Goal: Information Seeking & Learning: Learn about a topic

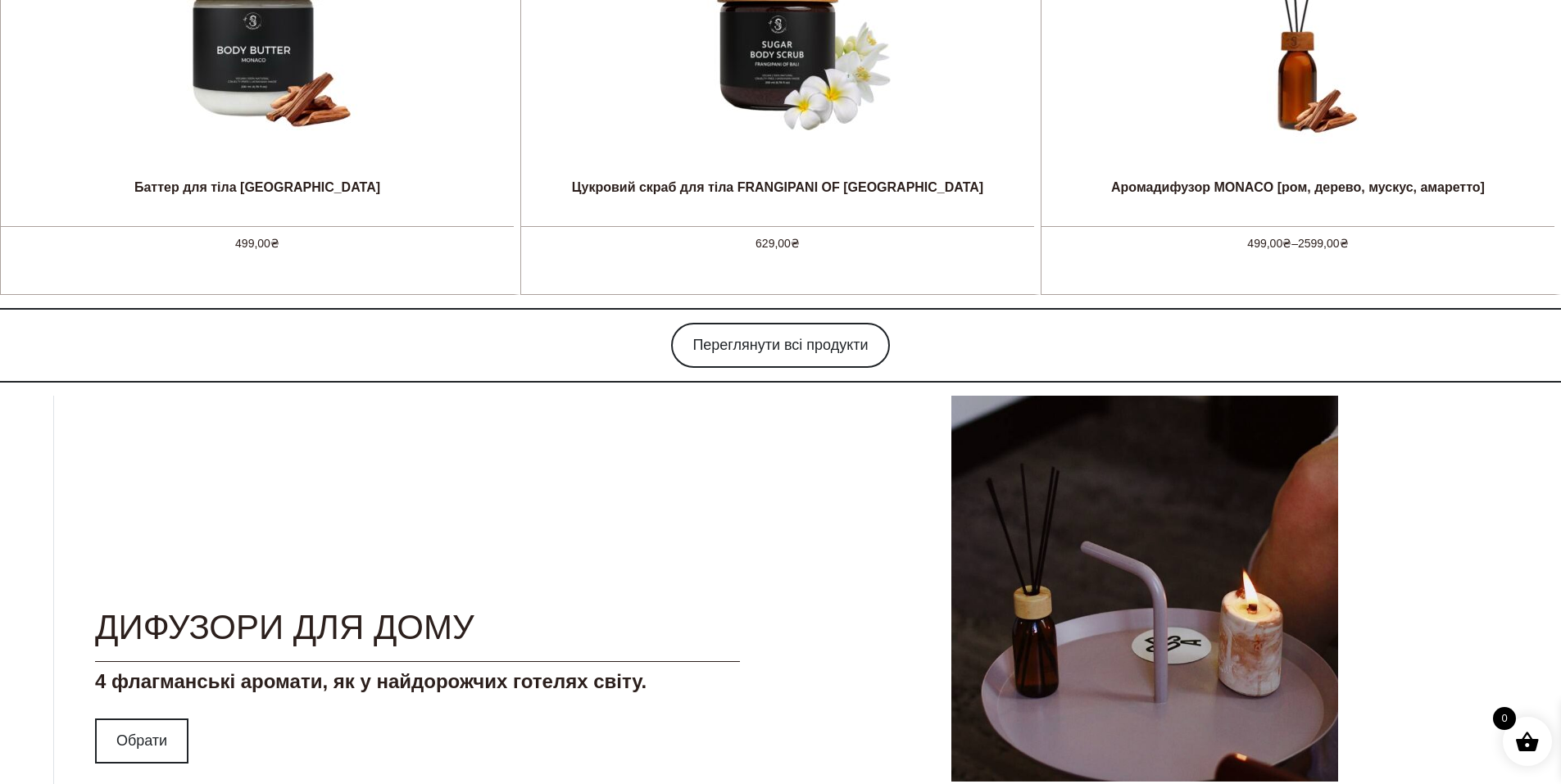
scroll to position [1377, 0]
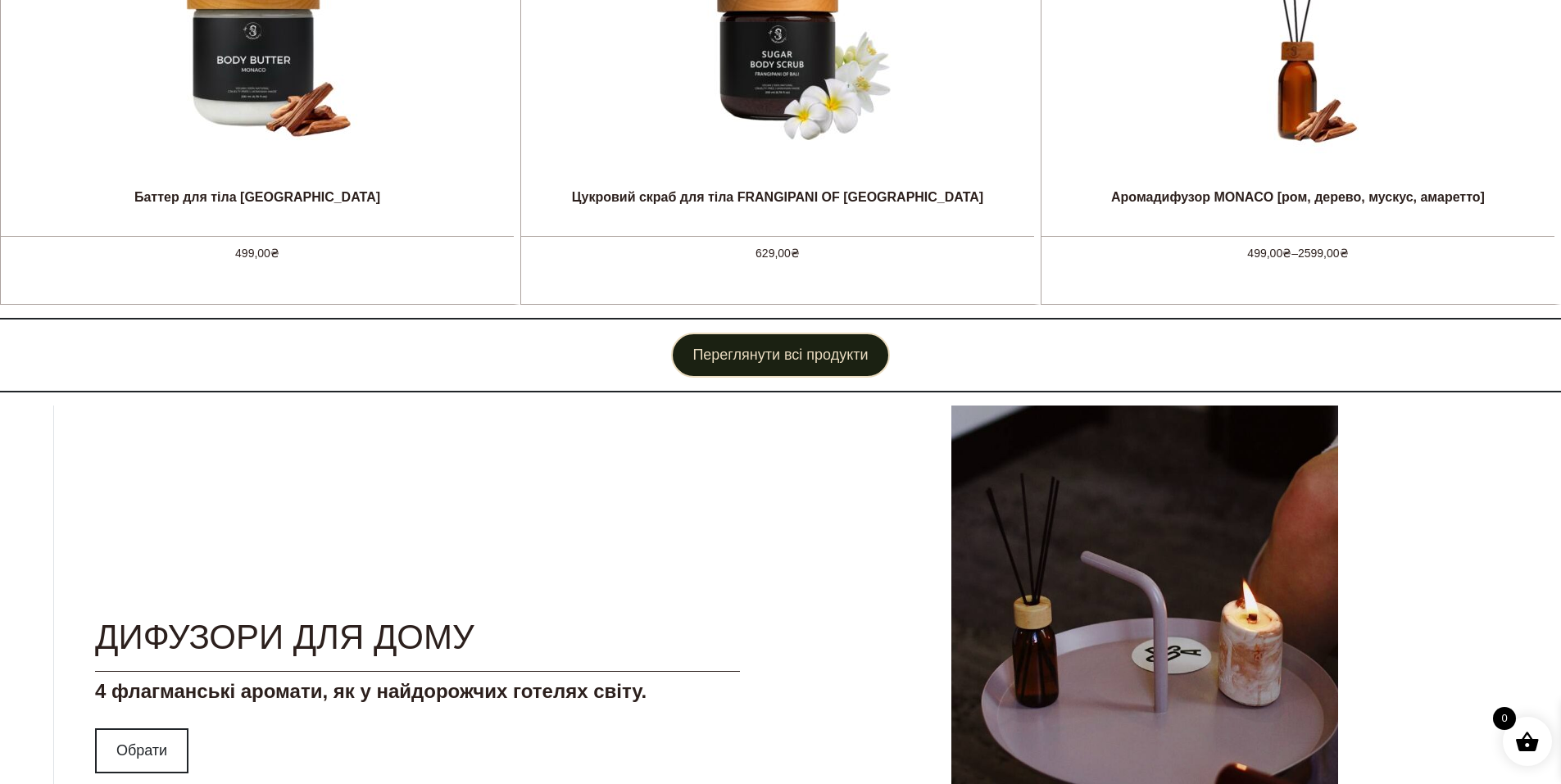
click at [746, 371] on link "Переглянути всі продукти" at bounding box center [780, 355] width 218 height 45
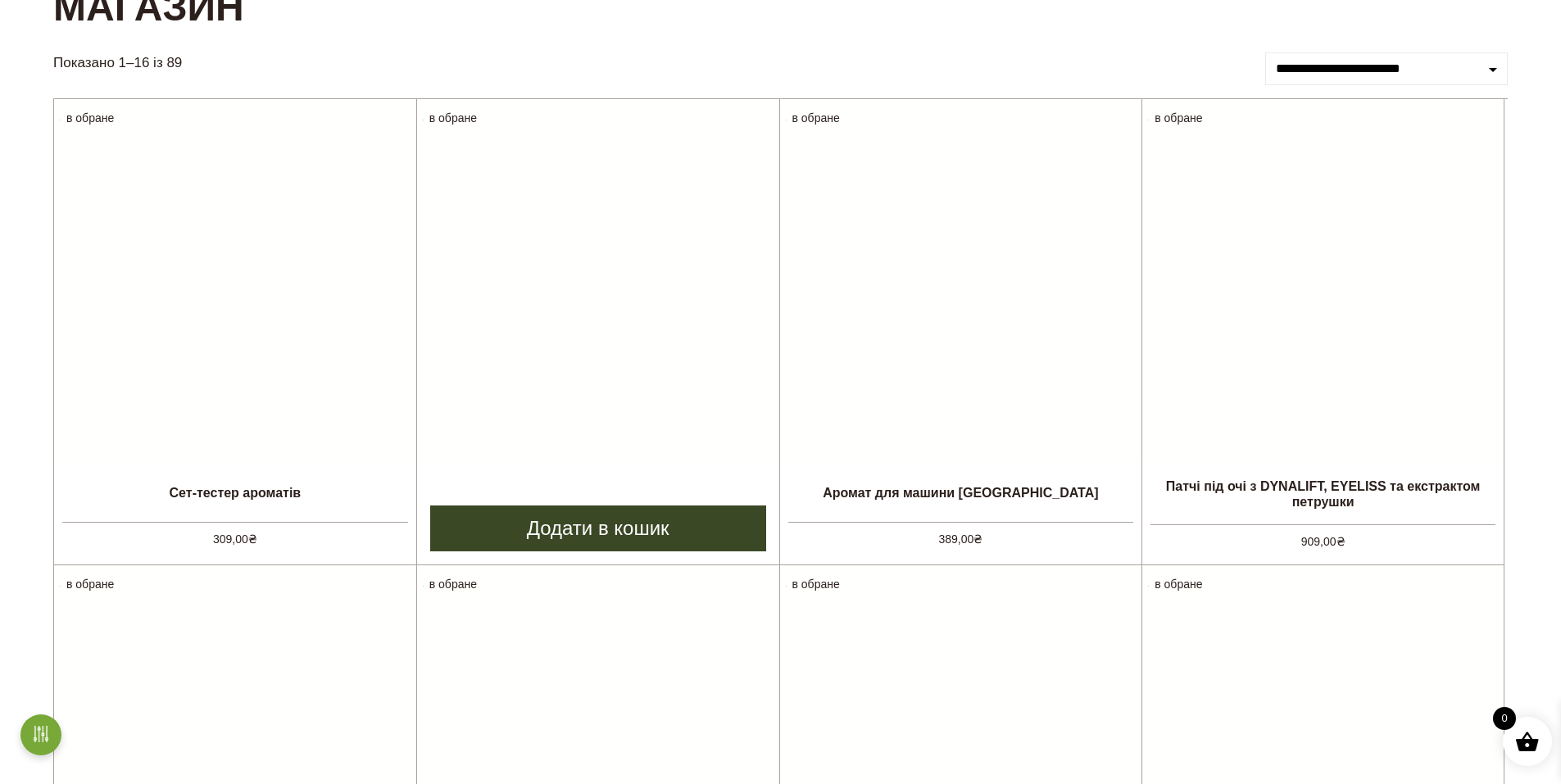
scroll to position [197, 0]
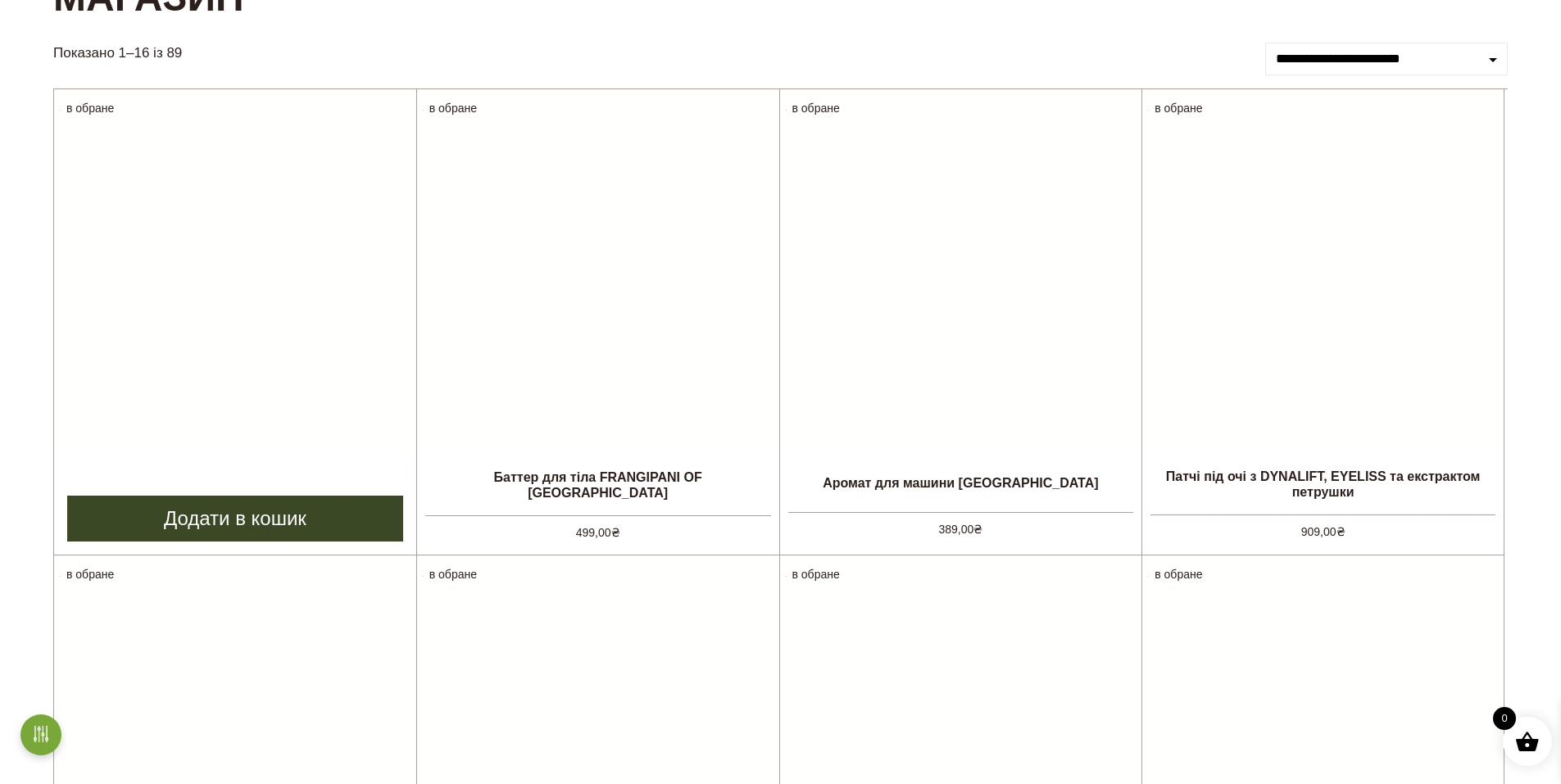
click at [139, 316] on img at bounding box center [235, 270] width 362 height 362
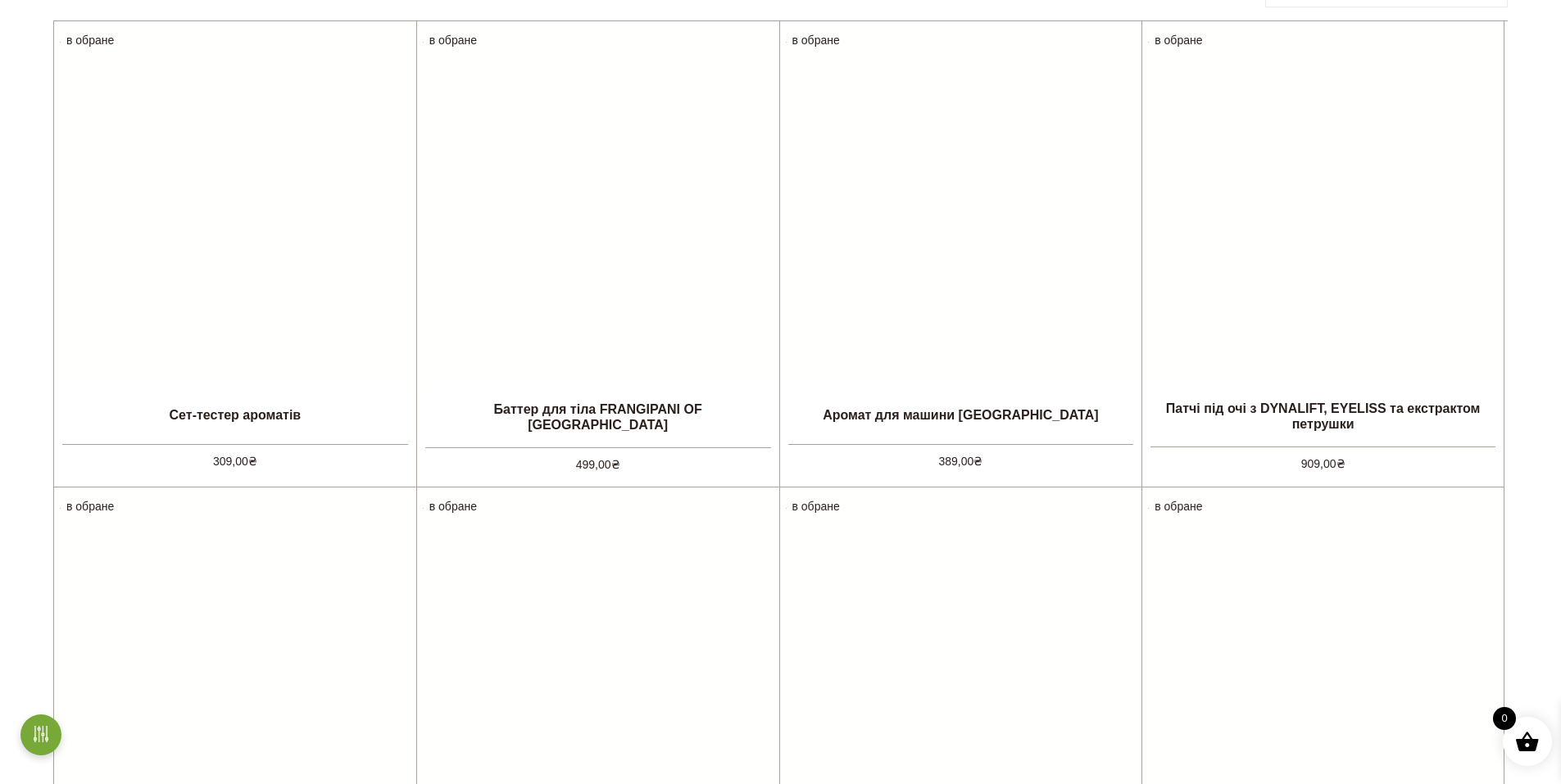
scroll to position [590, 0]
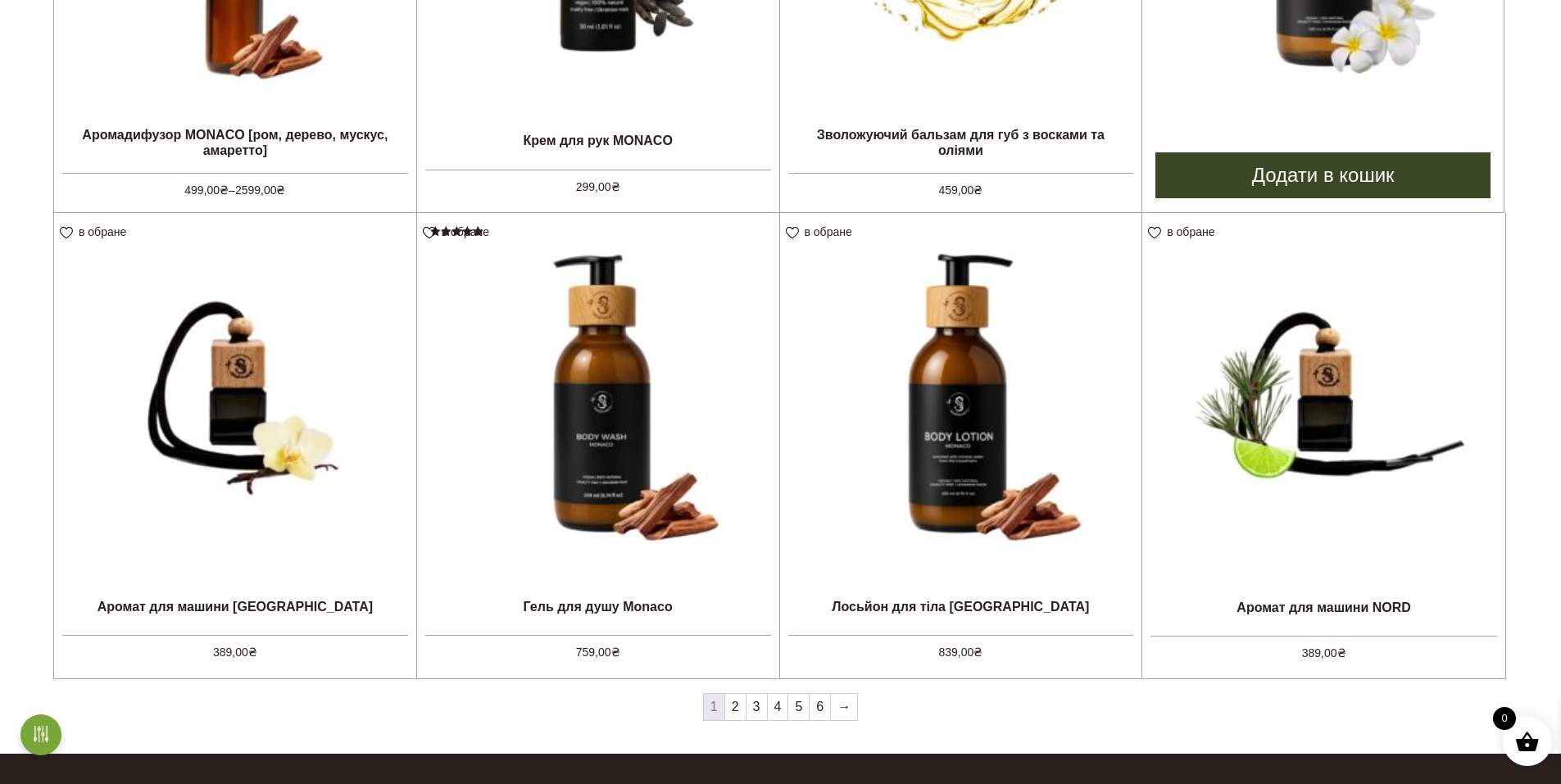
scroll to position [1475, 0]
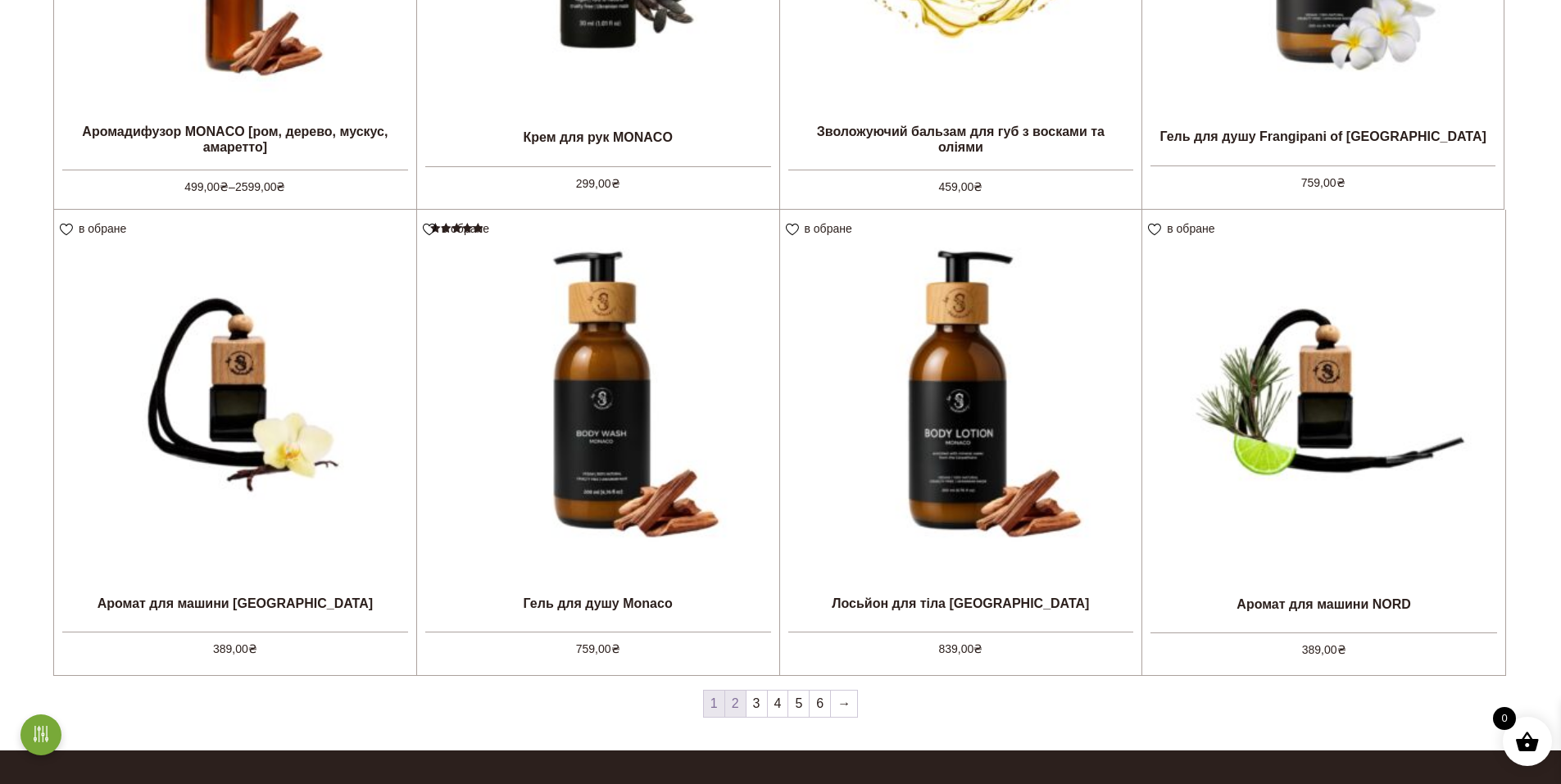
click at [733, 703] on link "2" at bounding box center [735, 704] width 20 height 26
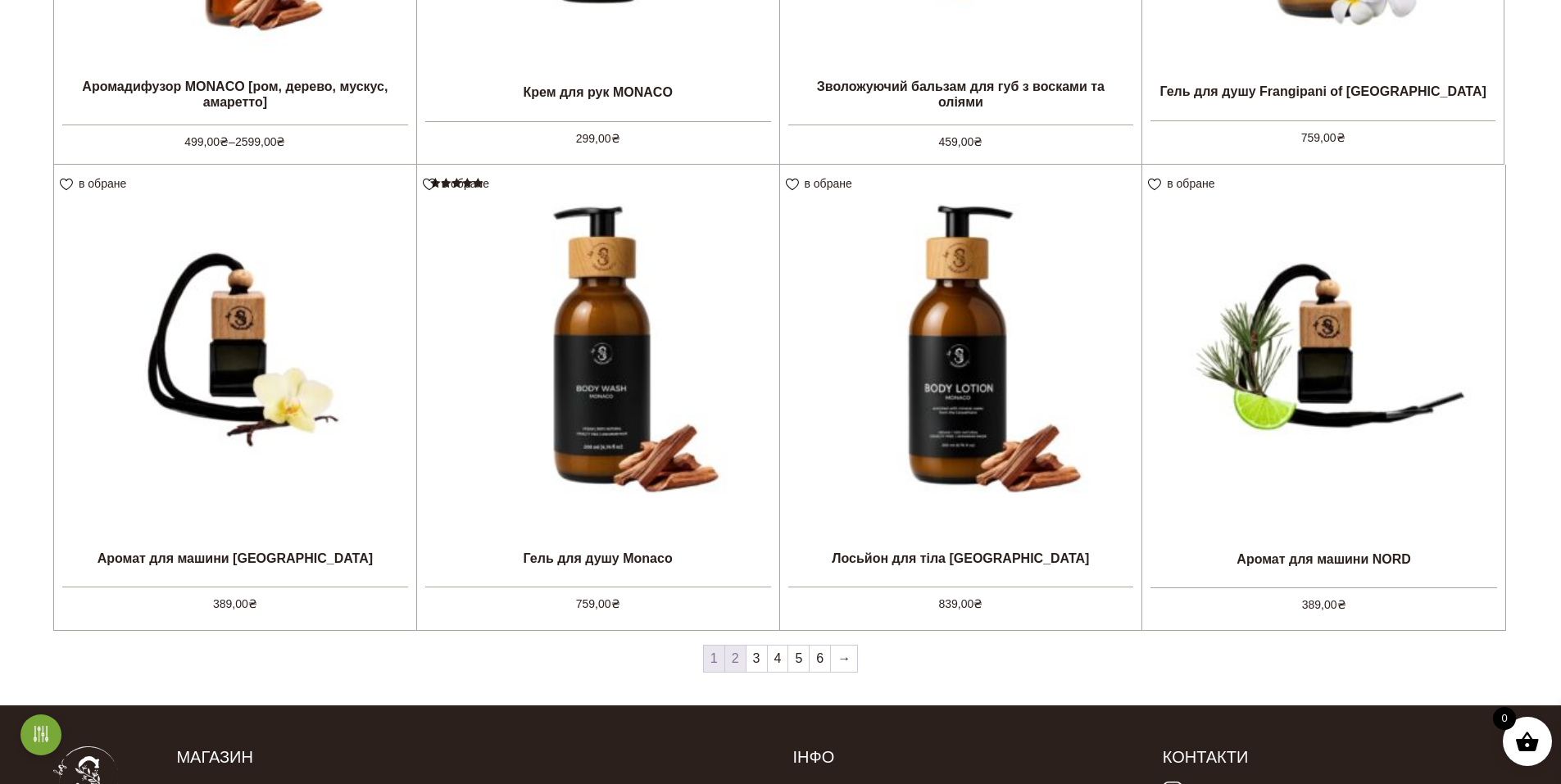
scroll to position [1699, 0]
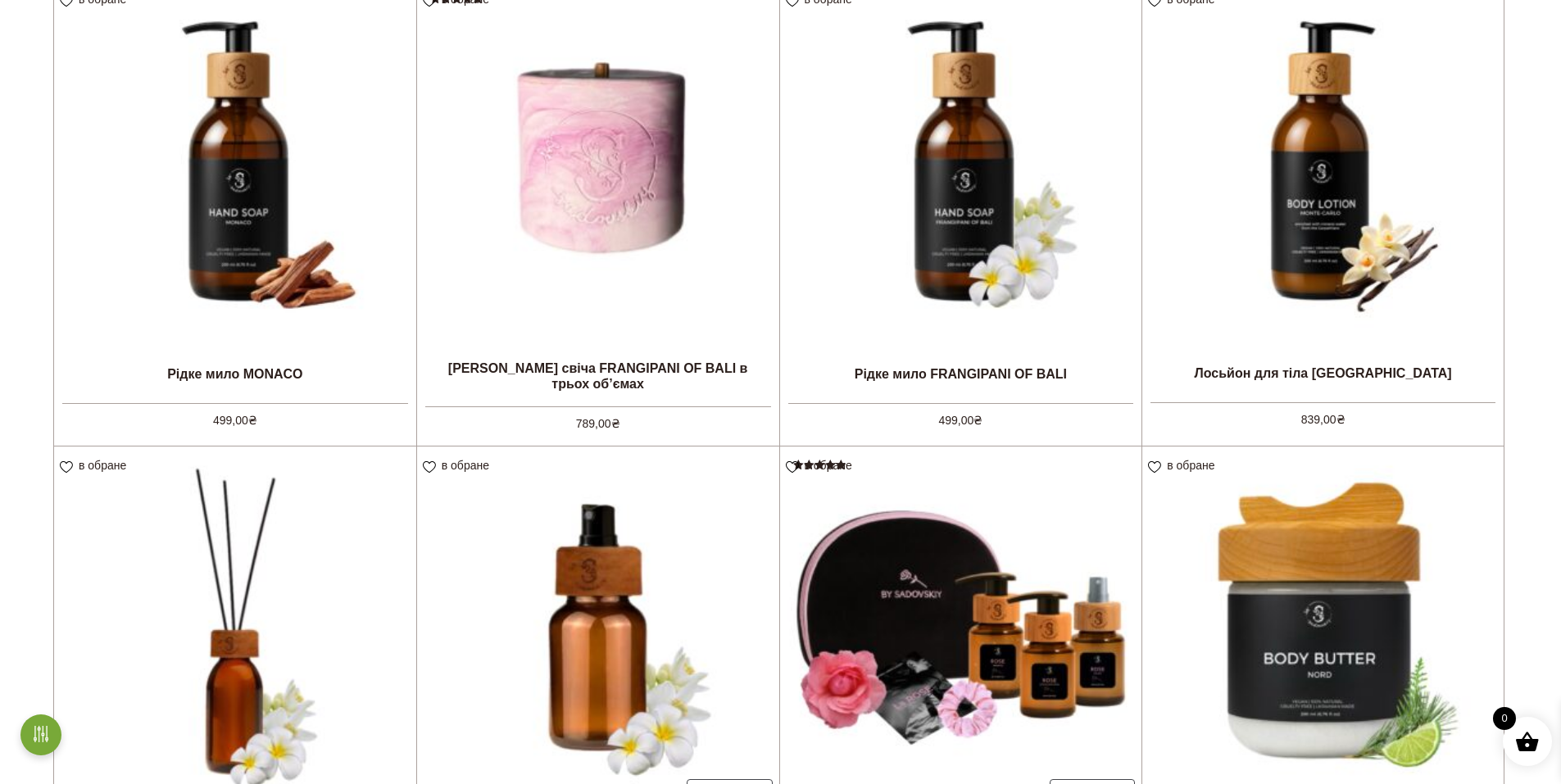
scroll to position [787, 0]
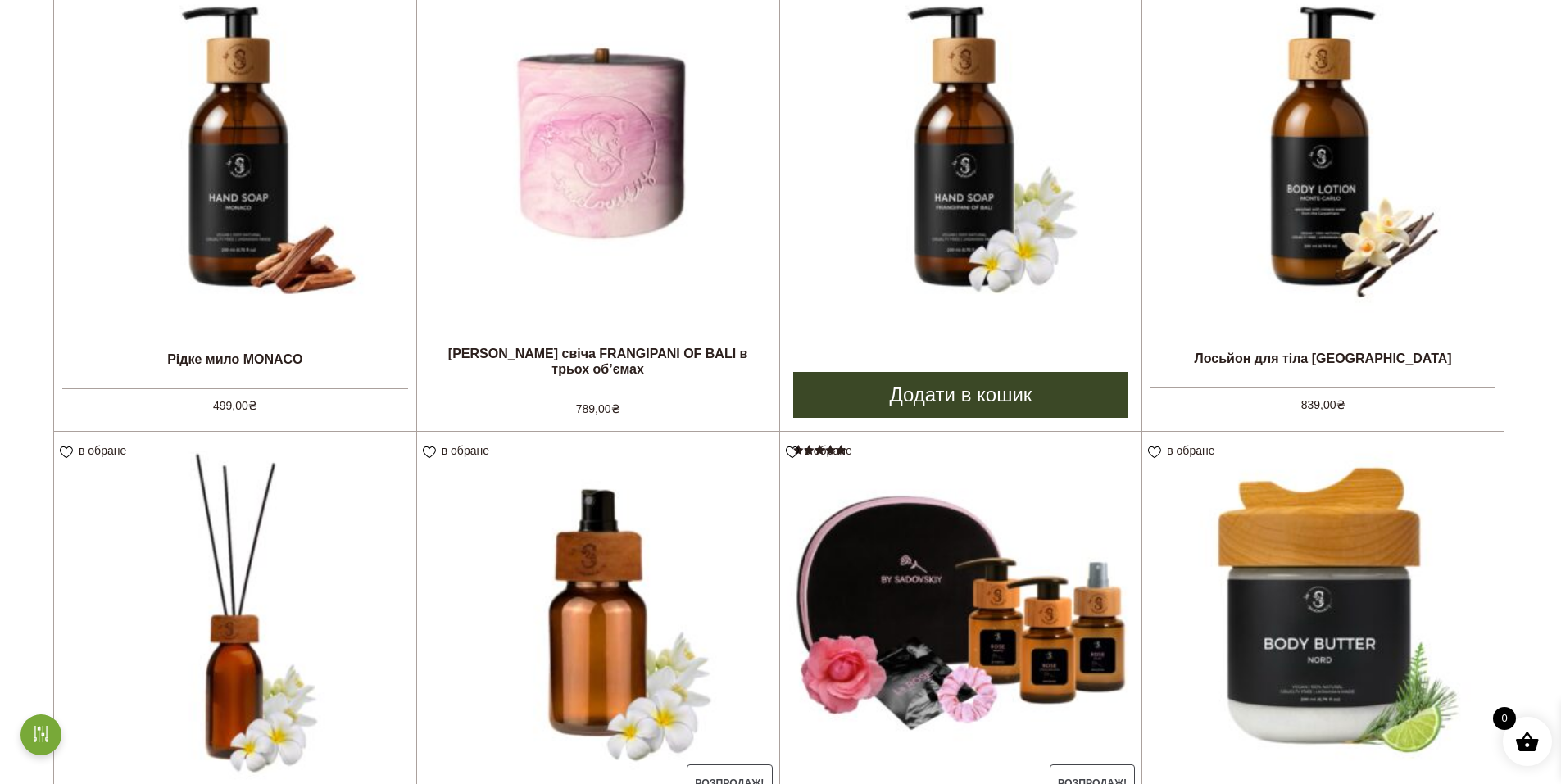
click at [904, 233] on img at bounding box center [961, 146] width 362 height 362
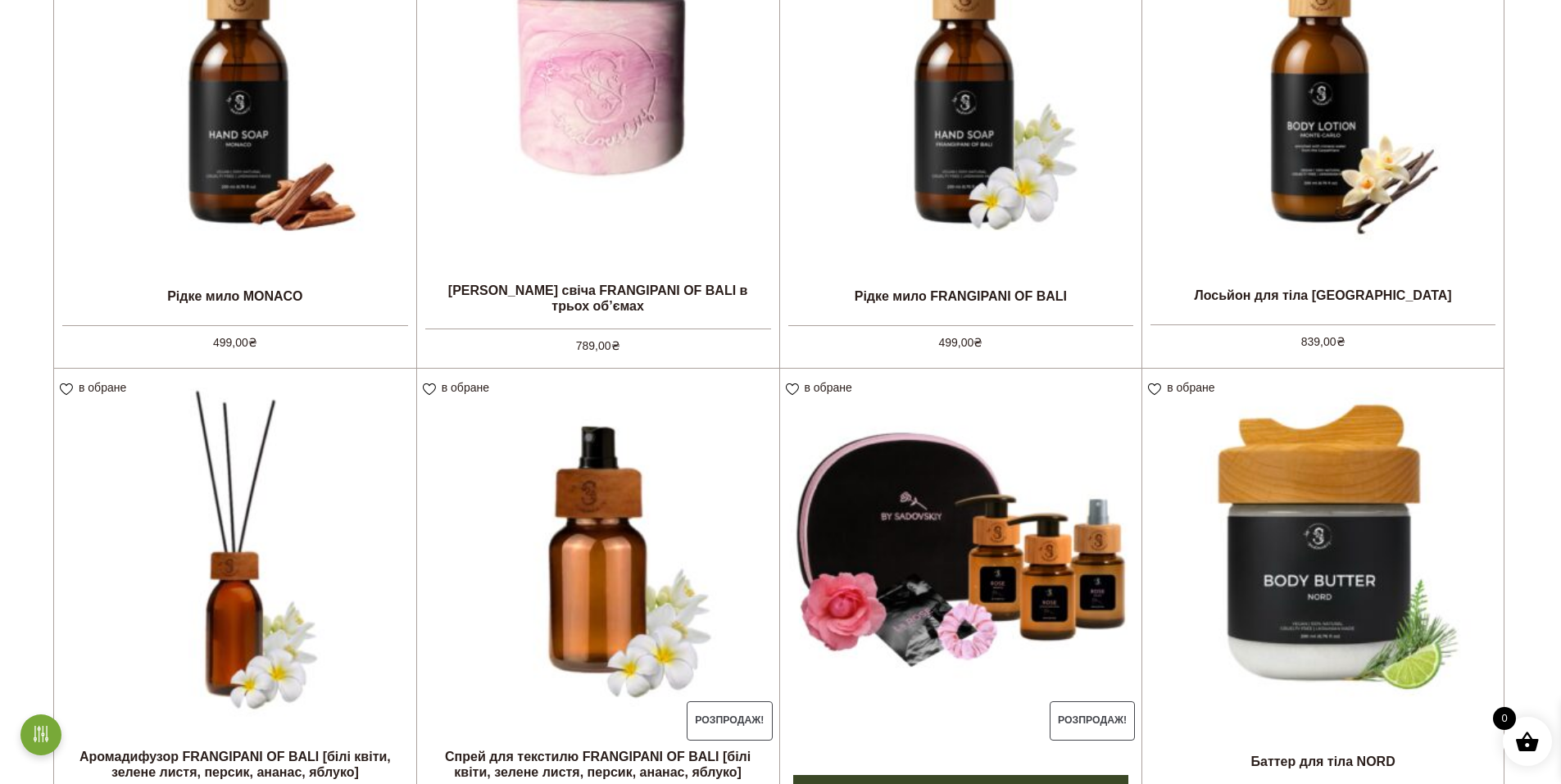
scroll to position [1082, 0]
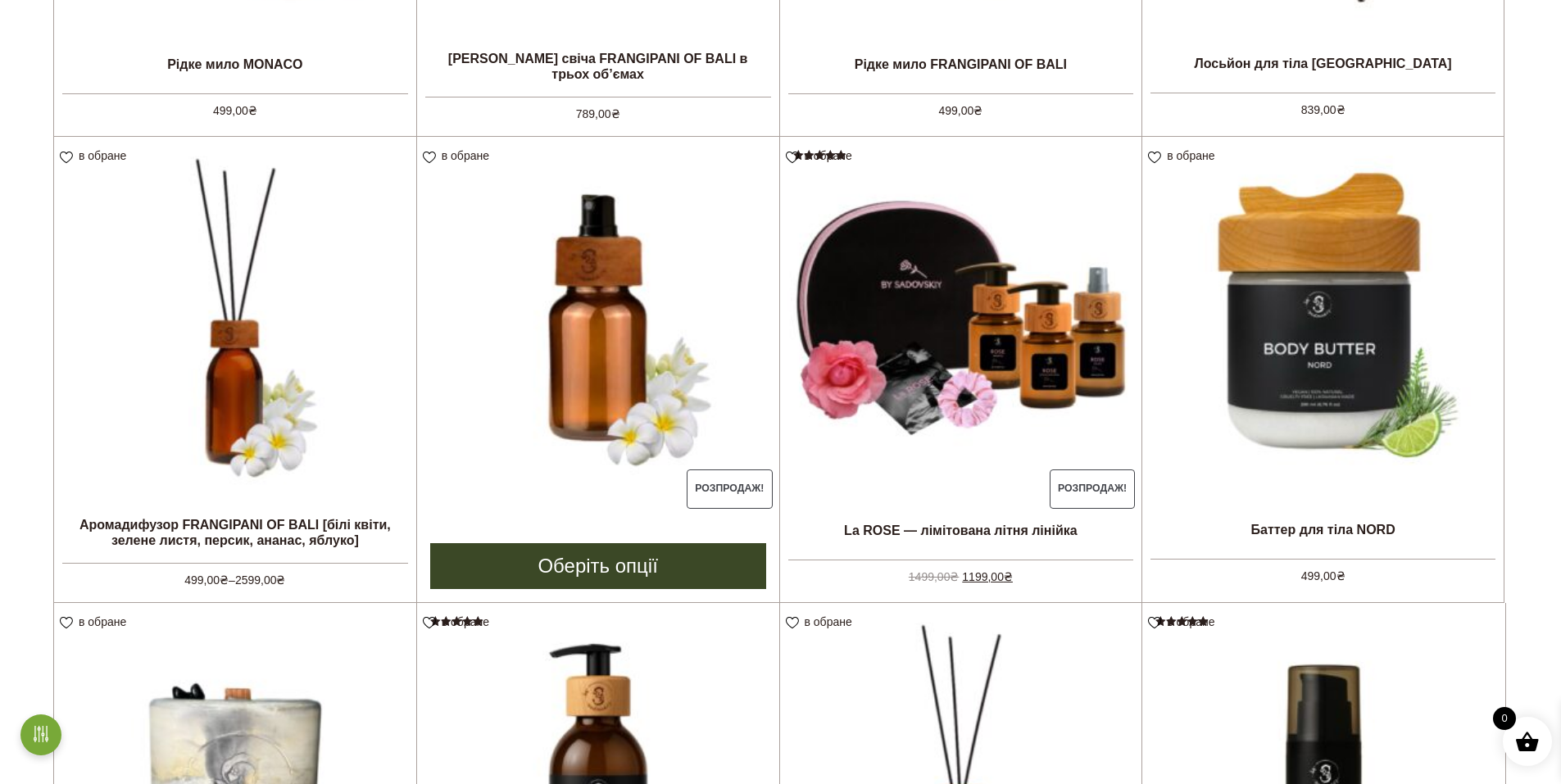
click at [552, 410] on img at bounding box center [597, 317] width 362 height 362
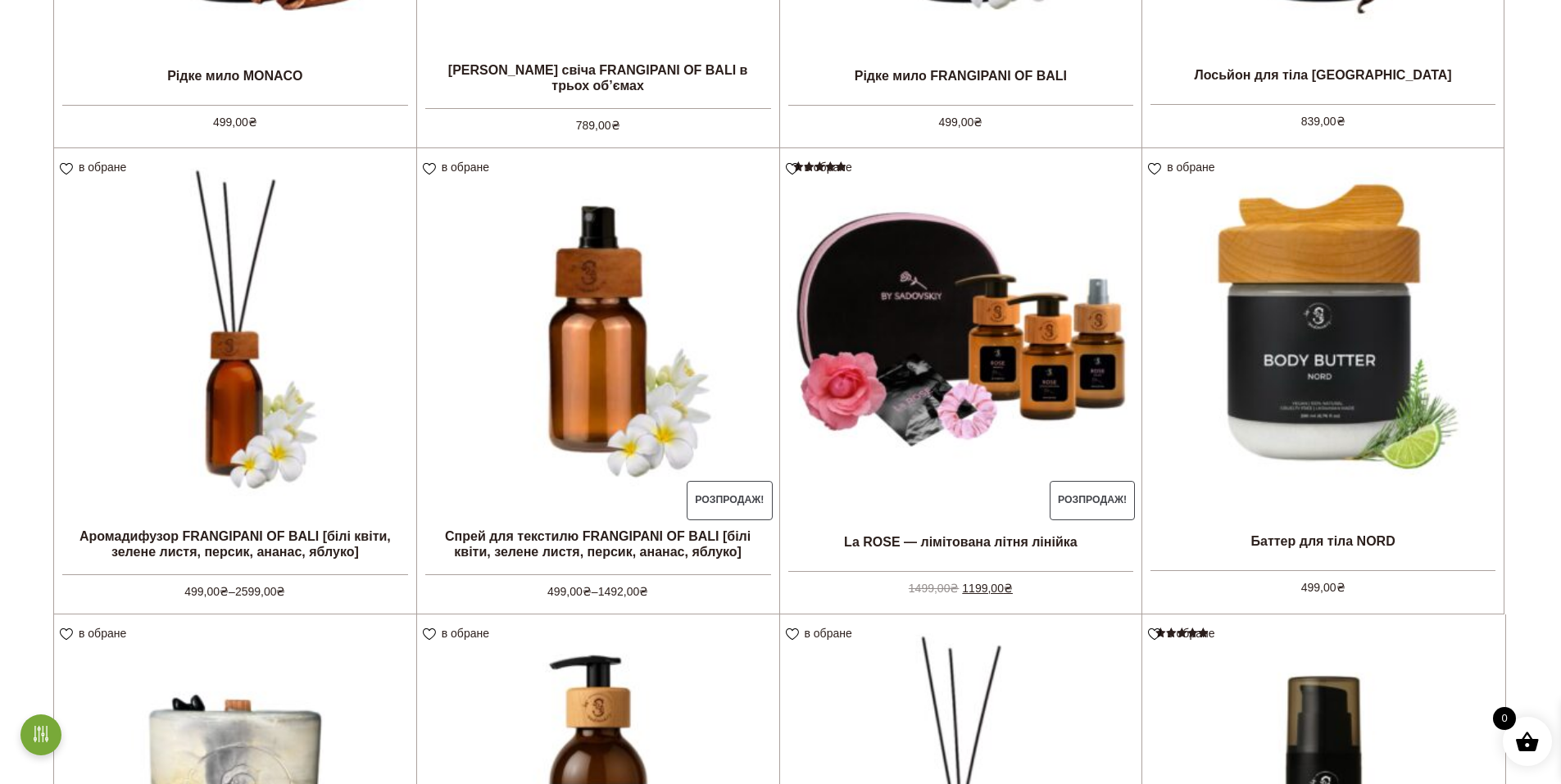
scroll to position [689, 0]
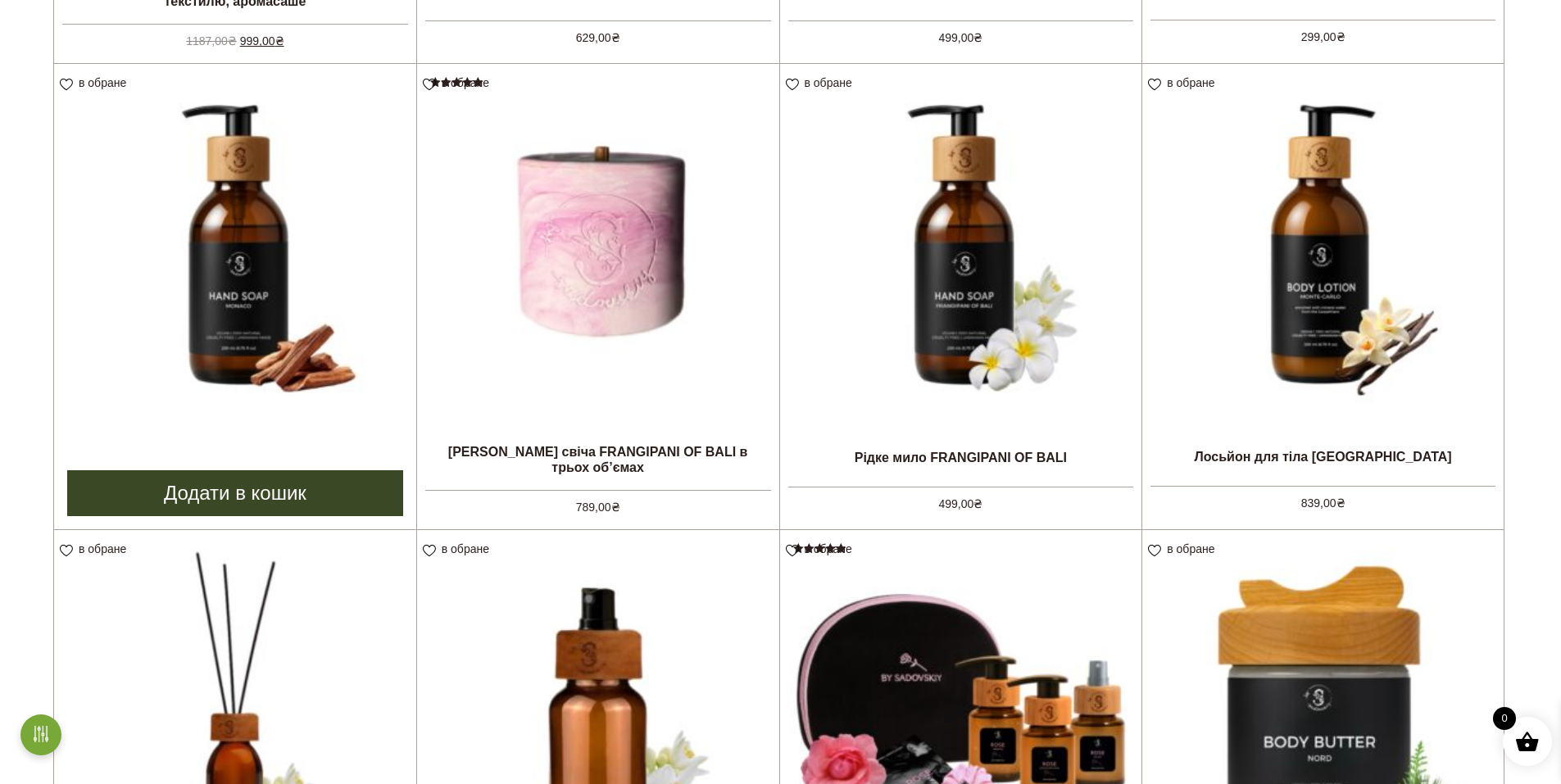
click at [293, 363] on img at bounding box center [235, 244] width 362 height 362
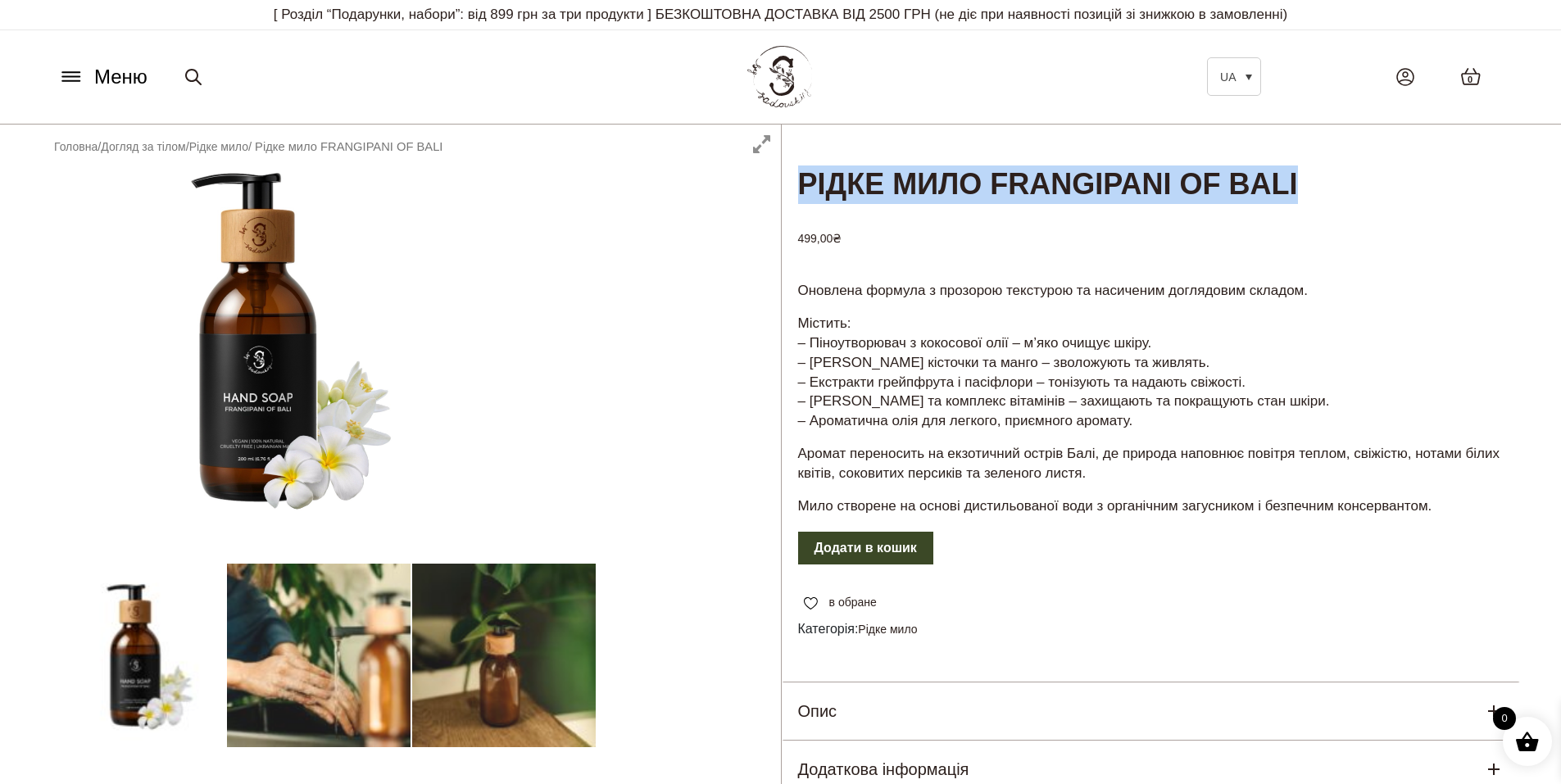
drag, startPoint x: 798, startPoint y: 182, endPoint x: 1347, endPoint y: 184, distance: 549.0
click at [1347, 184] on h1 "Рідке мило FRANGIPANI OF BALI" at bounding box center [1151, 165] width 739 height 81
copy h1 "Рідке мило FRANGIPANI OF BALI"
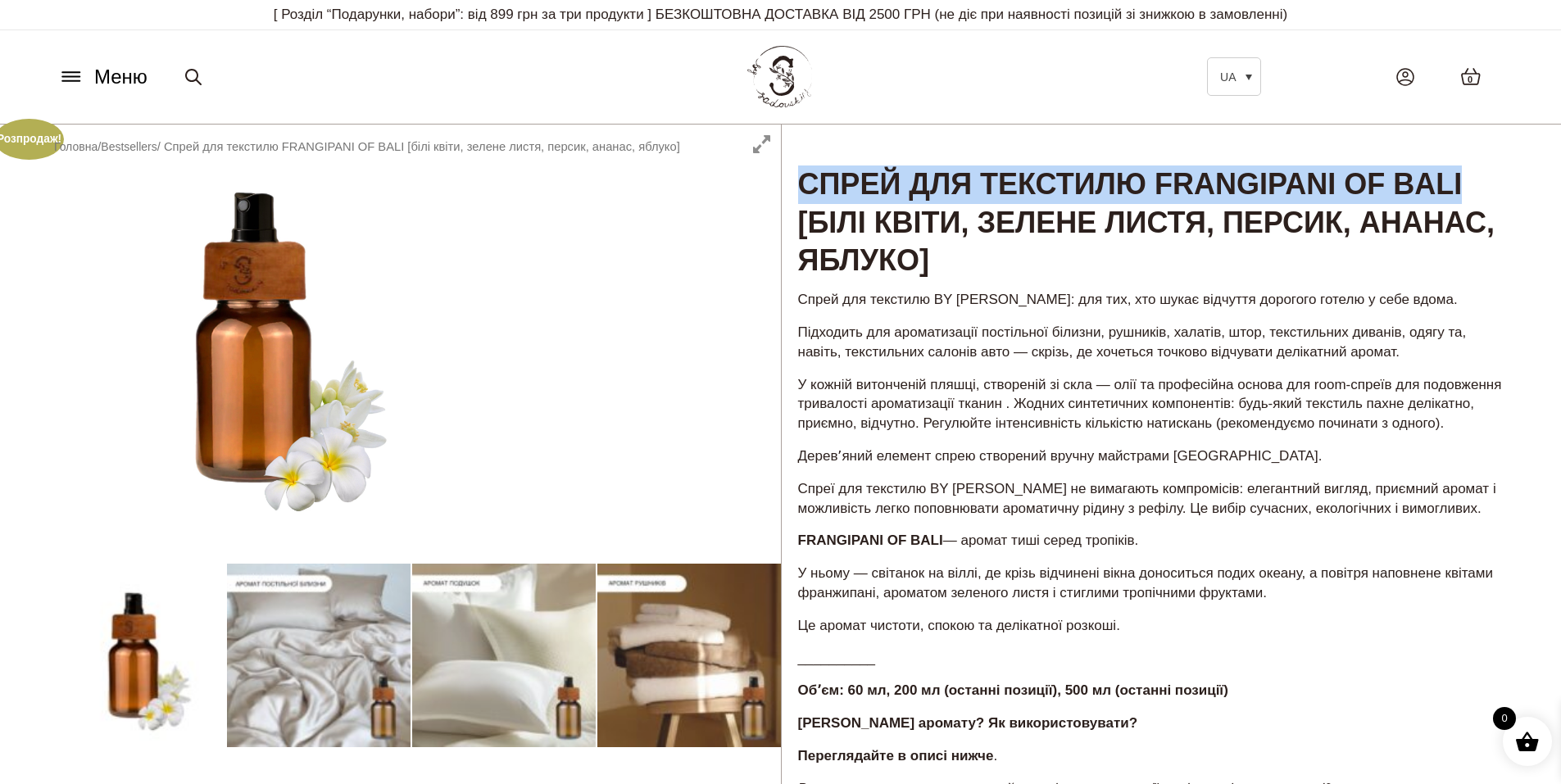
drag, startPoint x: 802, startPoint y: 181, endPoint x: 1469, endPoint y: 187, distance: 667.0
click at [1469, 187] on h1 "Спрей для текстилю FRANGIPANI OF BALI [білі квіти, зелене листя, персик, ананас…" at bounding box center [1151, 203] width 739 height 158
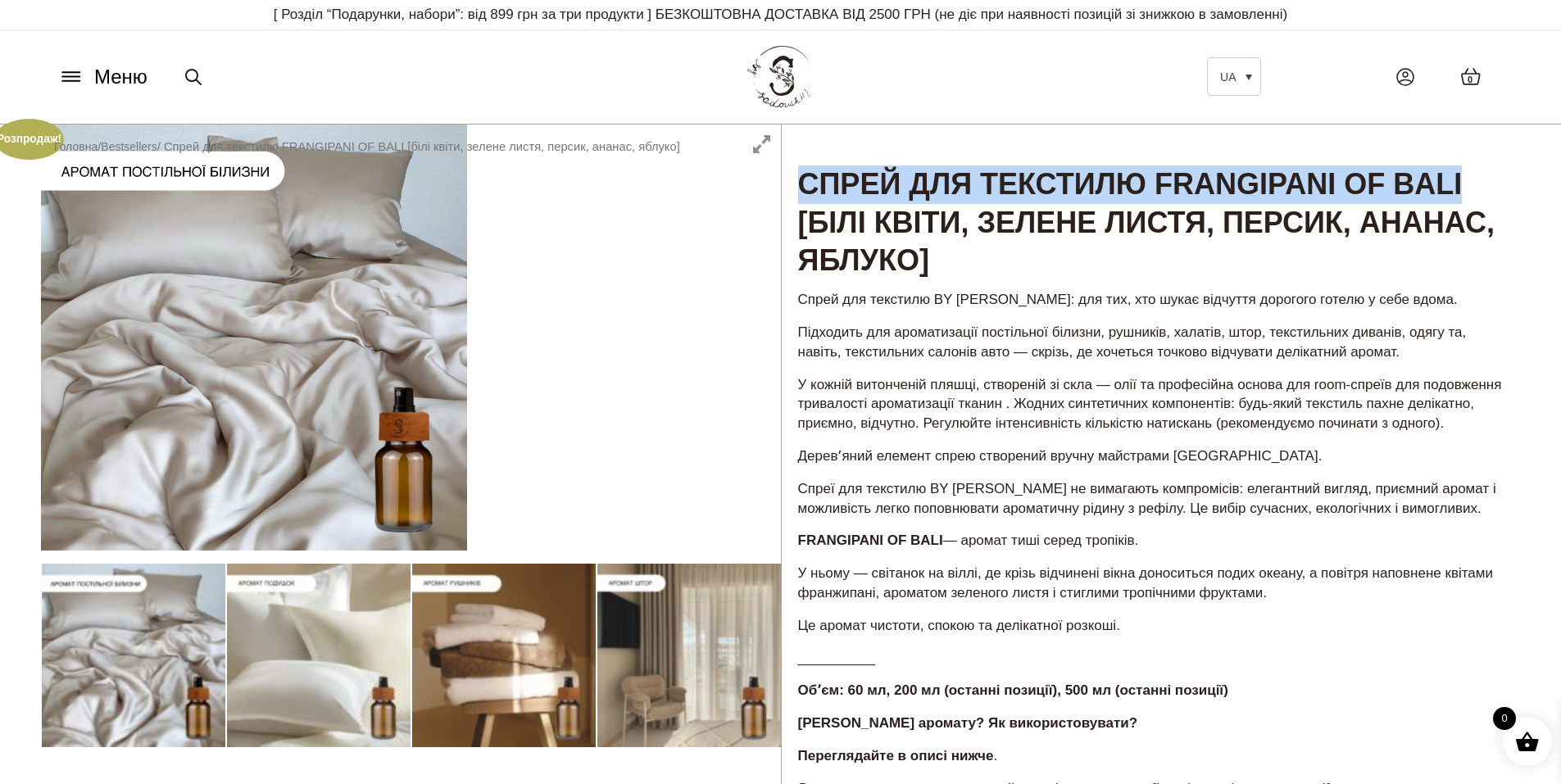
copy h1 "Спрей для текстилю FRANGIPANI OF BALI"
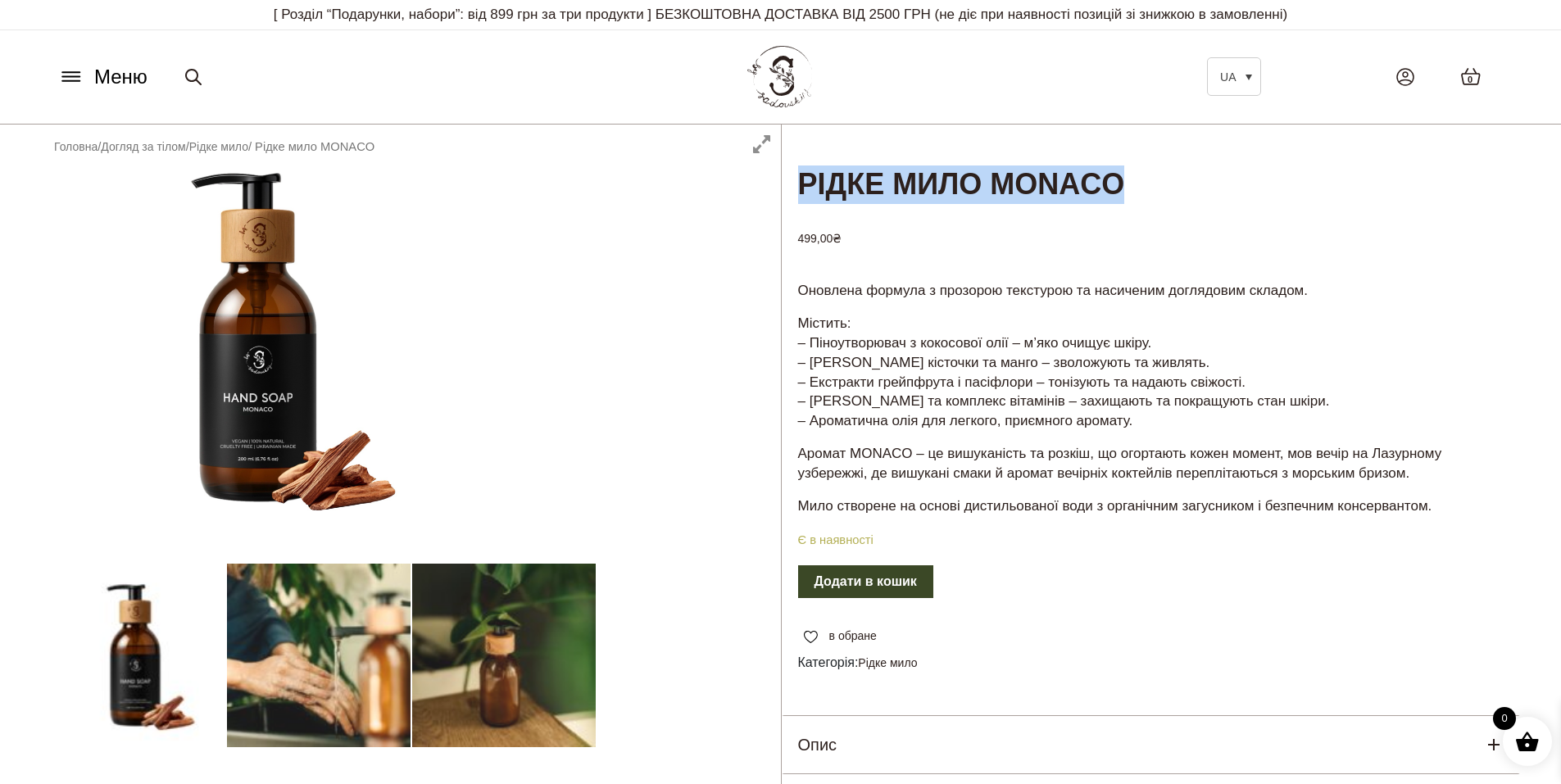
drag, startPoint x: 804, startPoint y: 186, endPoint x: 1155, endPoint y: 194, distance: 351.1
click at [1155, 194] on h1 "Рідке мило MONACO" at bounding box center [1151, 165] width 739 height 81
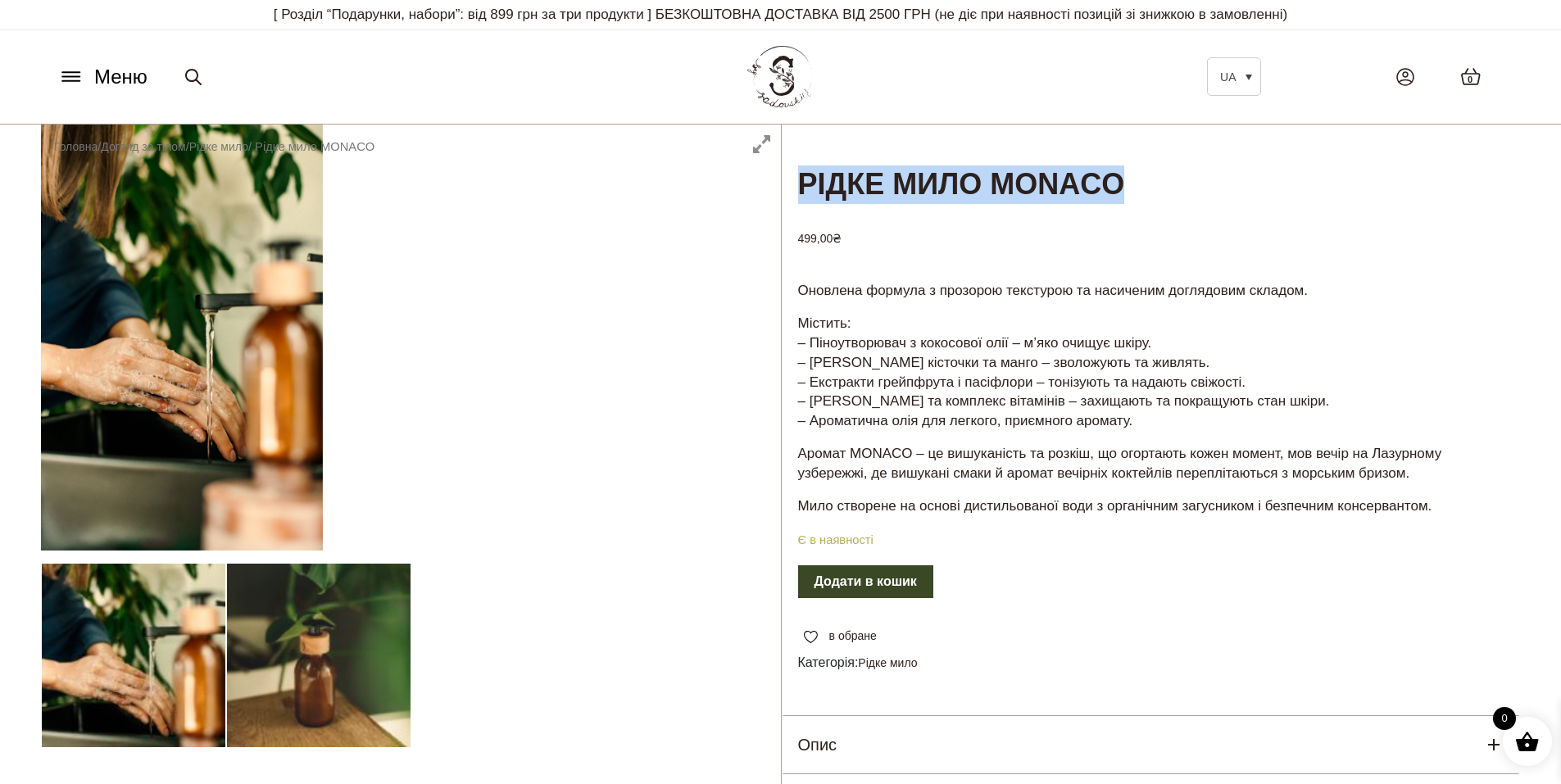
copy h1 "Рідке мило MONACO"
click at [768, 70] on img at bounding box center [780, 77] width 71 height 69
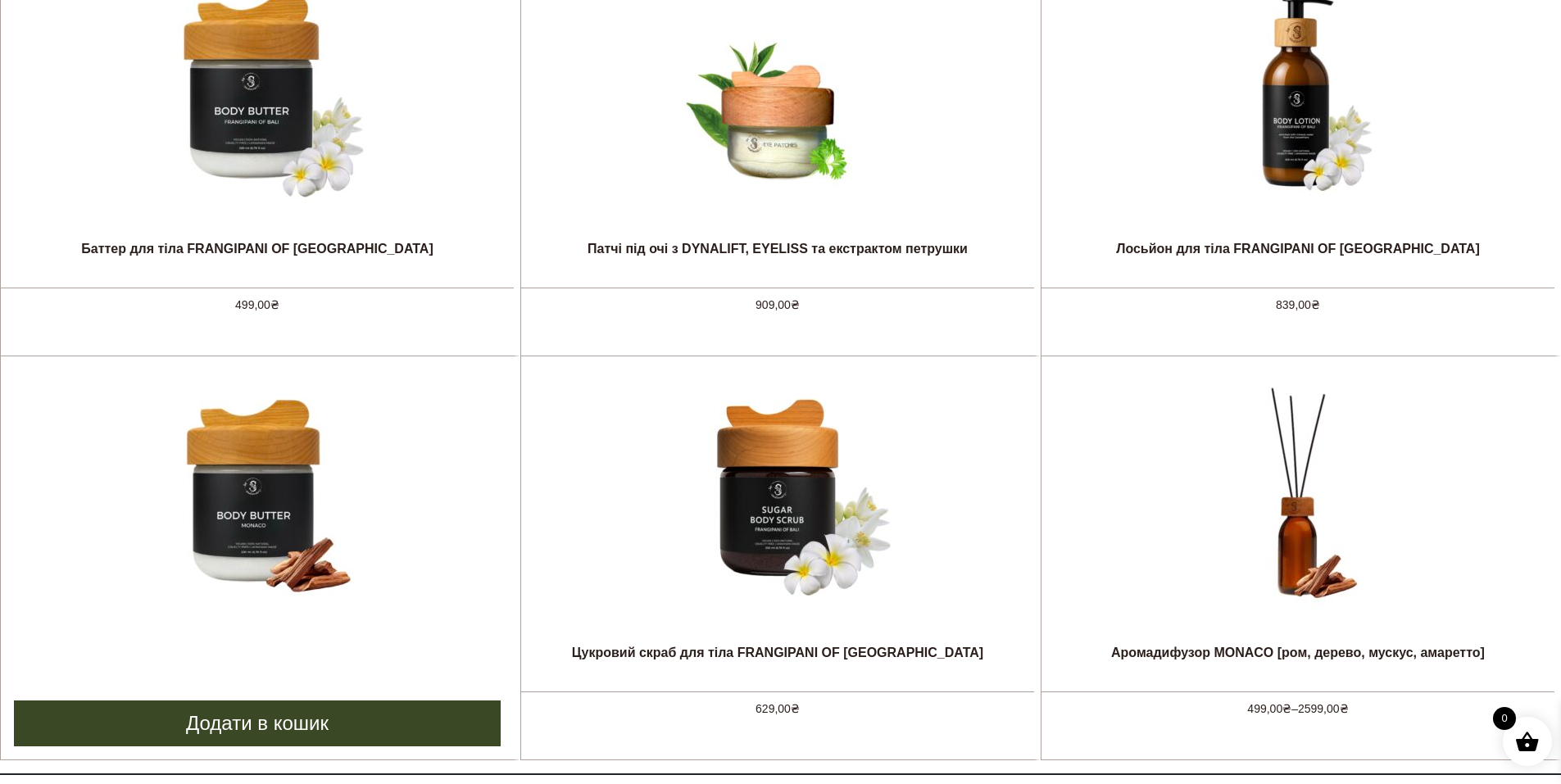
scroll to position [1082, 0]
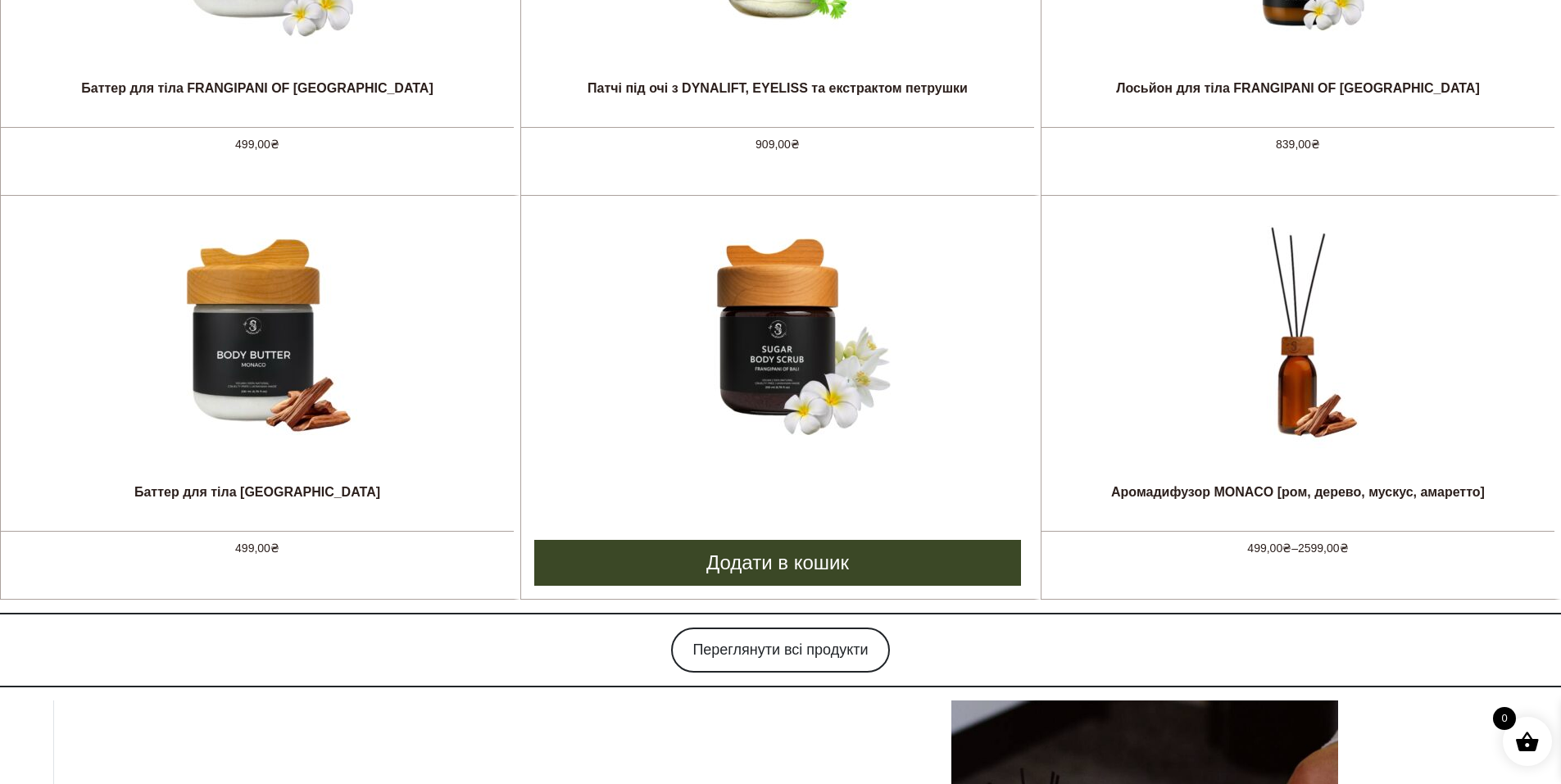
click at [818, 435] on img at bounding box center [777, 335] width 246 height 246
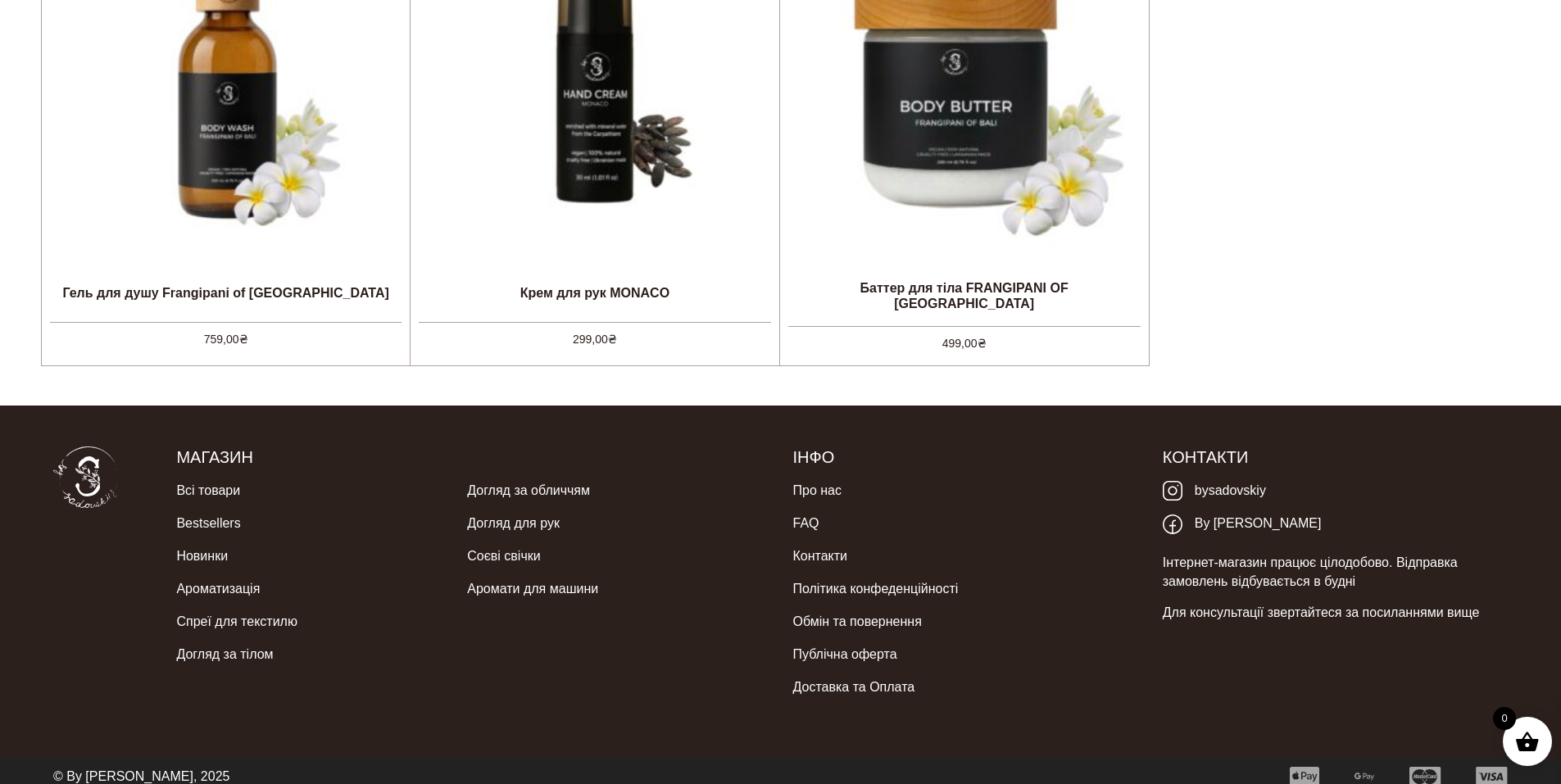
scroll to position [1122, 0]
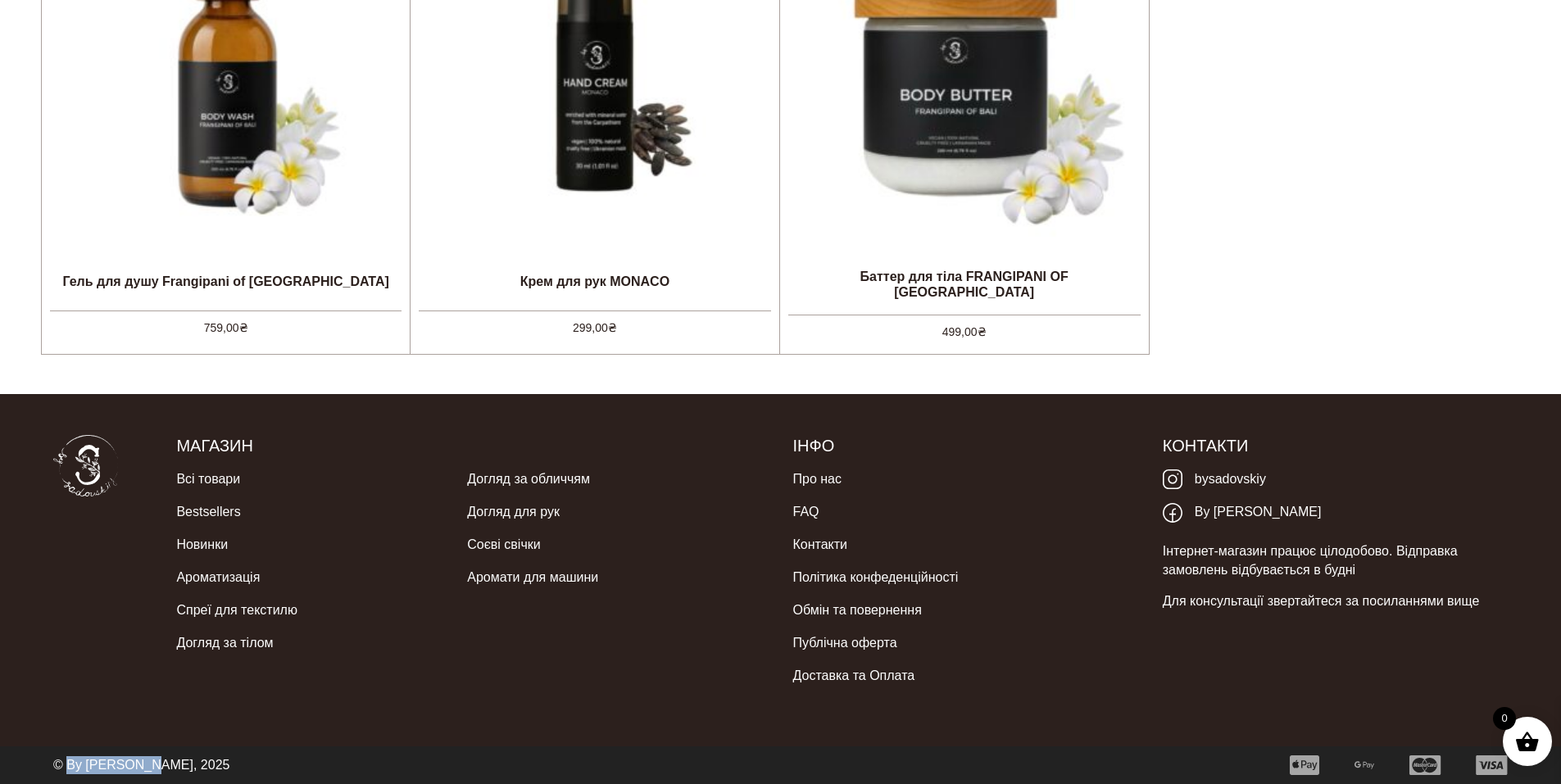
drag, startPoint x: 68, startPoint y: 765, endPoint x: 142, endPoint y: 772, distance: 74.3
click at [142, 772] on p "© By [PERSON_NAME], 2025" at bounding box center [141, 765] width 176 height 18
copy p "By [PERSON_NAME]"
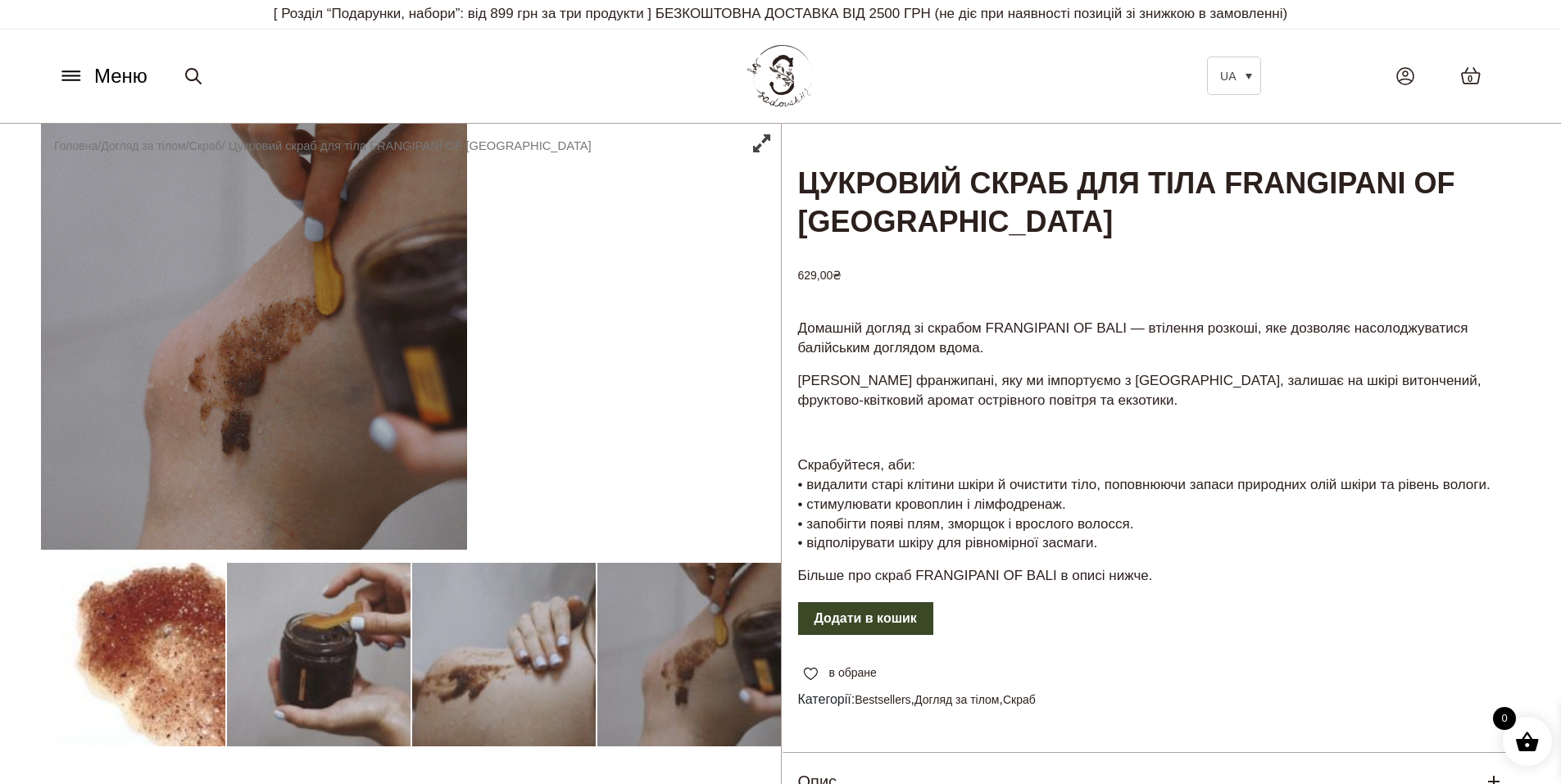
scroll to position [0, 0]
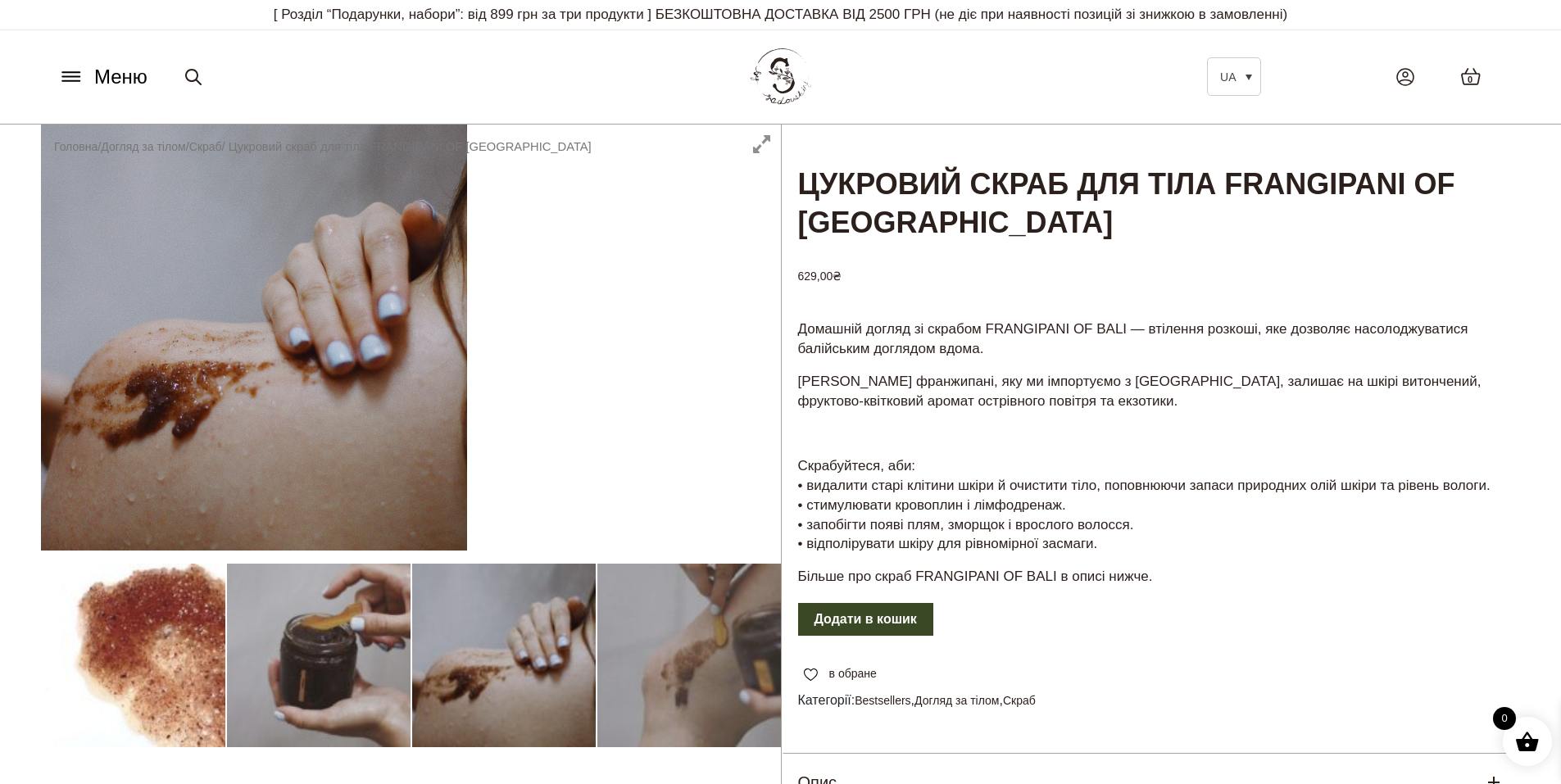
click at [786, 82] on img at bounding box center [780, 77] width 71 height 69
